Goal: Transaction & Acquisition: Download file/media

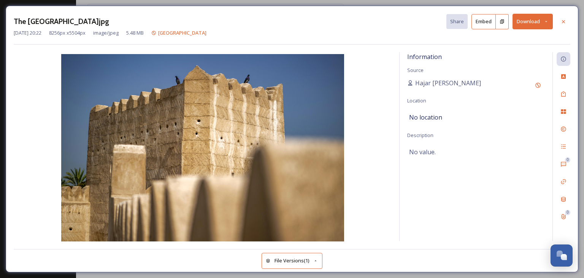
click at [530, 25] on button "Download" at bounding box center [533, 22] width 40 height 16
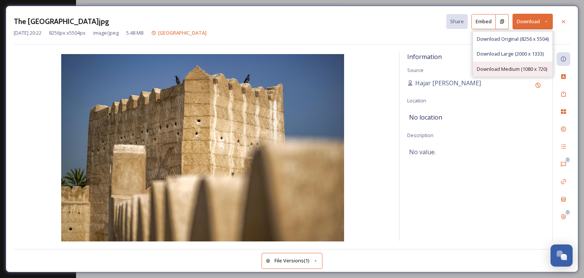
click at [506, 72] on div "Download Medium (1080 x 720)" at bounding box center [513, 69] width 80 height 15
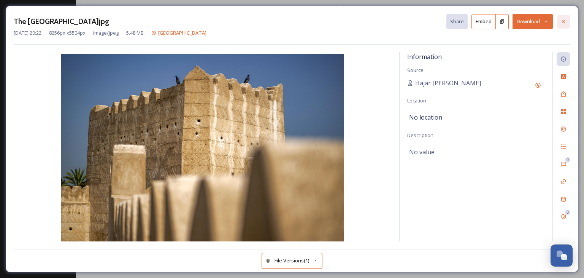
click at [561, 19] on icon at bounding box center [564, 22] width 6 height 6
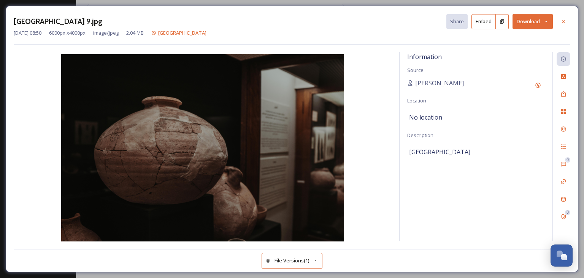
click at [542, 22] on button "Download" at bounding box center [533, 22] width 40 height 16
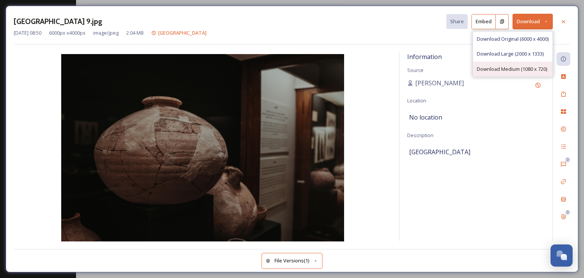
click at [520, 62] on div "Download Medium (1080 x 720)" at bounding box center [513, 69] width 80 height 15
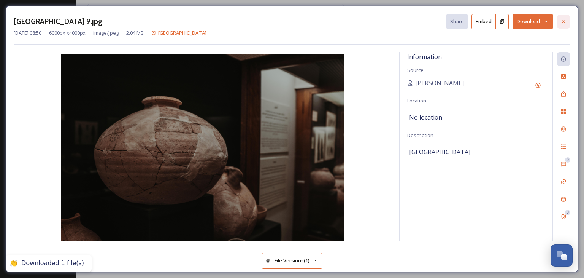
click at [563, 18] on div at bounding box center [564, 22] width 14 height 14
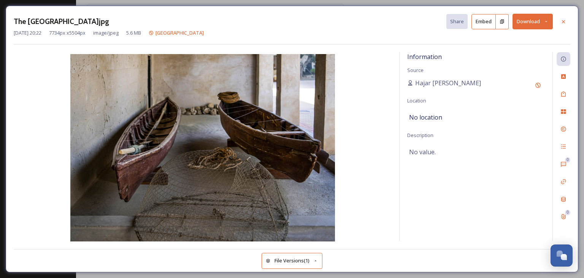
click at [549, 26] on button "Download" at bounding box center [533, 22] width 40 height 16
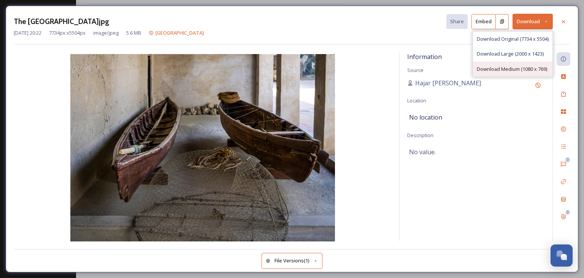
click at [524, 64] on div "Download Medium (1080 x 769)" at bounding box center [513, 69] width 80 height 15
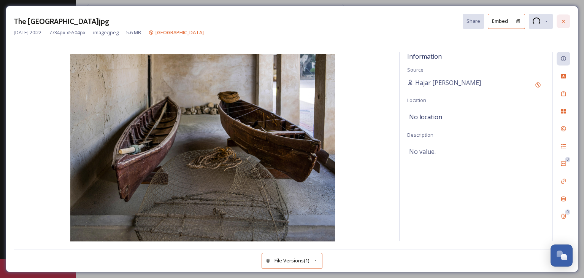
click at [565, 23] on icon at bounding box center [564, 21] width 6 height 6
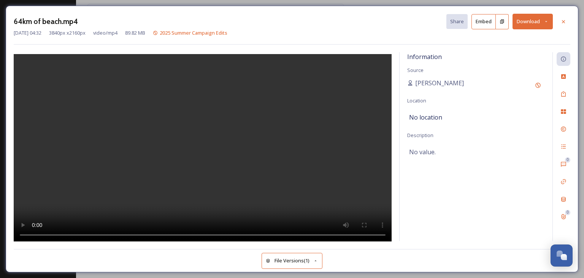
click at [538, 27] on button "Download" at bounding box center [533, 22] width 40 height 16
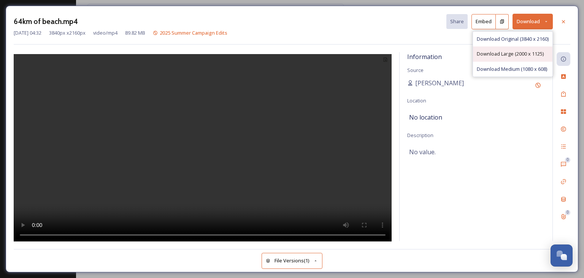
click at [526, 56] on span "Download Large (2000 x 1125)" at bounding box center [510, 53] width 67 height 7
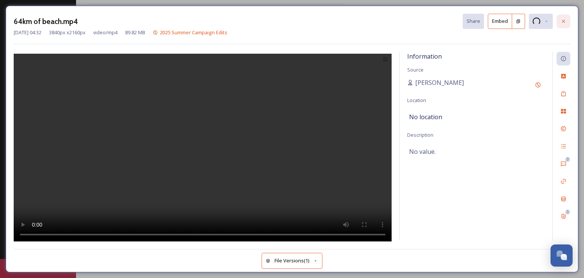
click at [559, 23] on div at bounding box center [564, 21] width 14 height 14
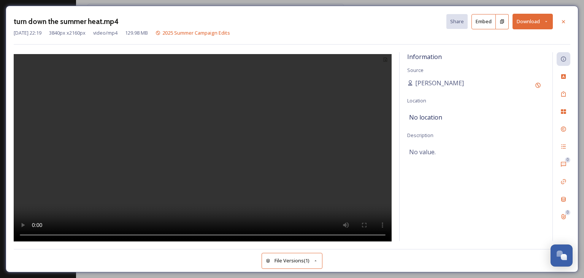
click at [538, 20] on button "Download" at bounding box center [533, 22] width 40 height 16
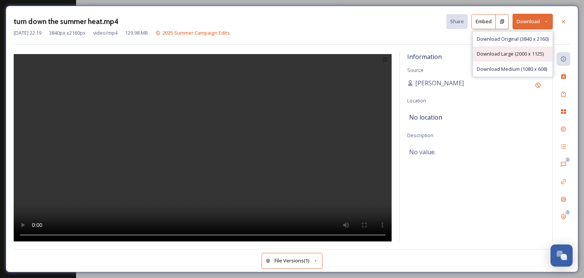
click at [519, 49] on div "Download Large (2000 x 1125)" at bounding box center [513, 53] width 80 height 15
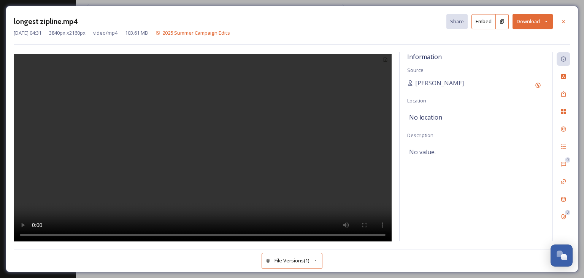
click at [521, 20] on button "Download" at bounding box center [533, 22] width 40 height 16
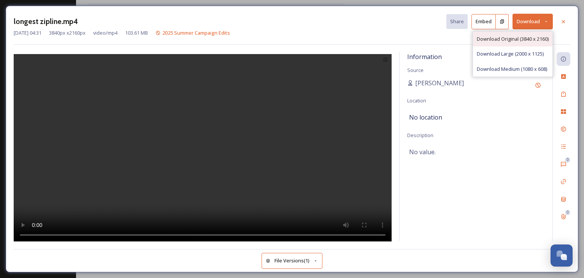
click at [514, 43] on div "Download Original (3840 x 2160)" at bounding box center [513, 39] width 80 height 15
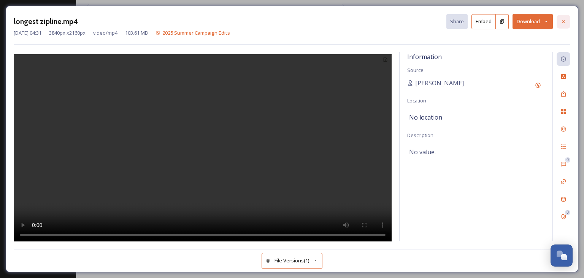
click at [562, 19] on icon at bounding box center [564, 22] width 6 height 6
